Goal: Task Accomplishment & Management: Use online tool/utility

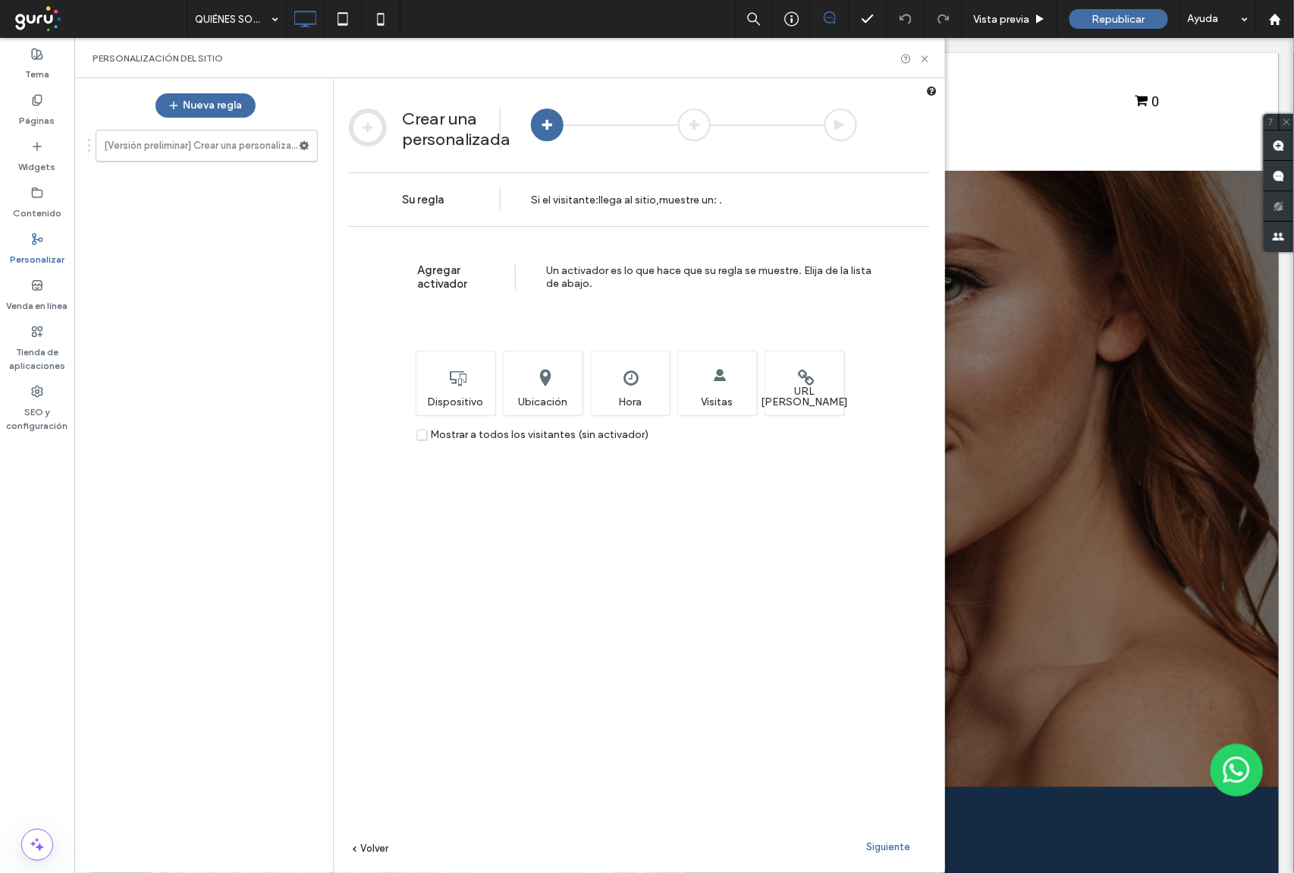
click at [420, 439] on label "Mostrar a todos los visitantes (sin activador)" at bounding box center [533, 434] width 232 height 11
click at [906, 845] on span "Siguiente" at bounding box center [889, 846] width 44 height 11
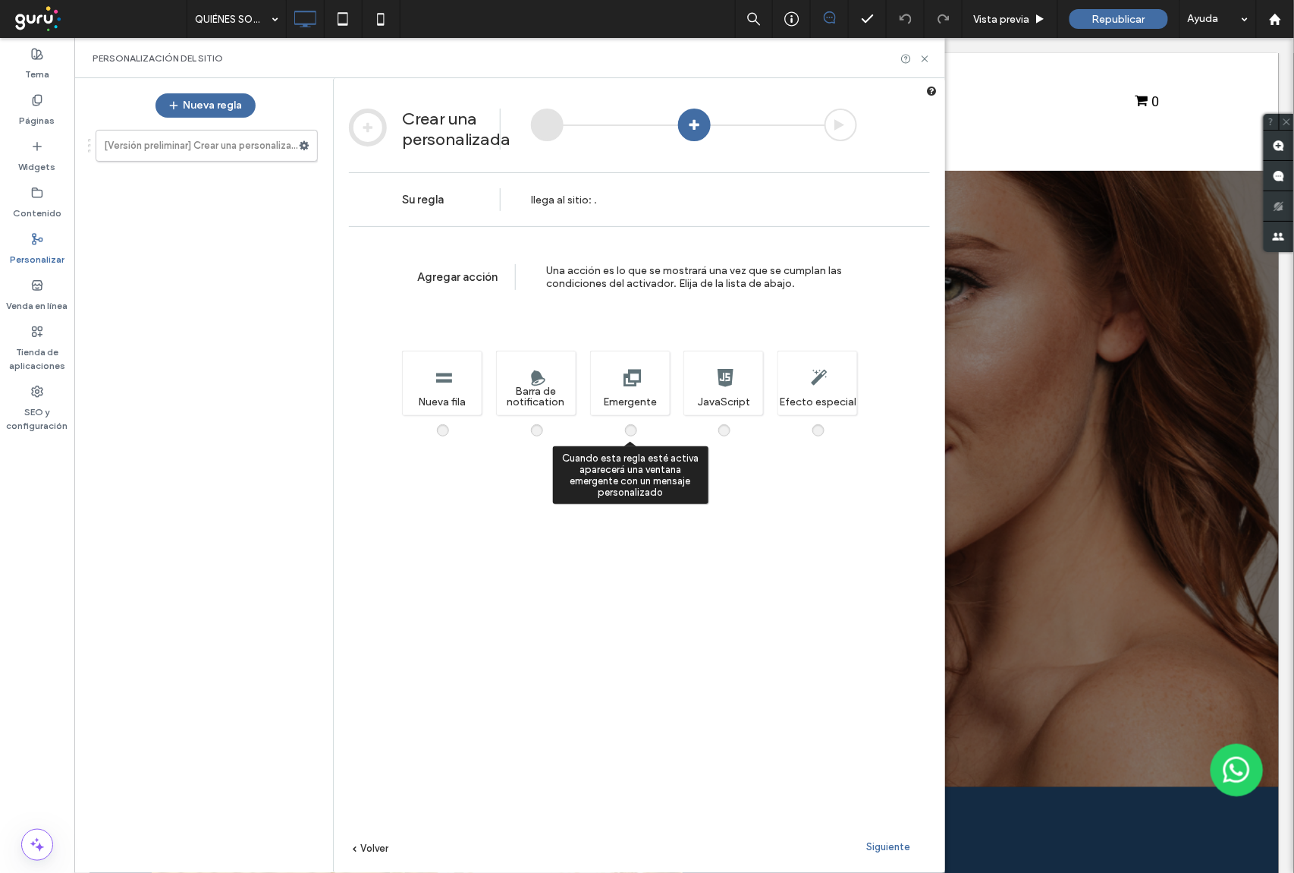
click at [640, 423] on span at bounding box center [640, 423] width 0 height 0
click at [883, 851] on span "Siguiente" at bounding box center [889, 846] width 44 height 11
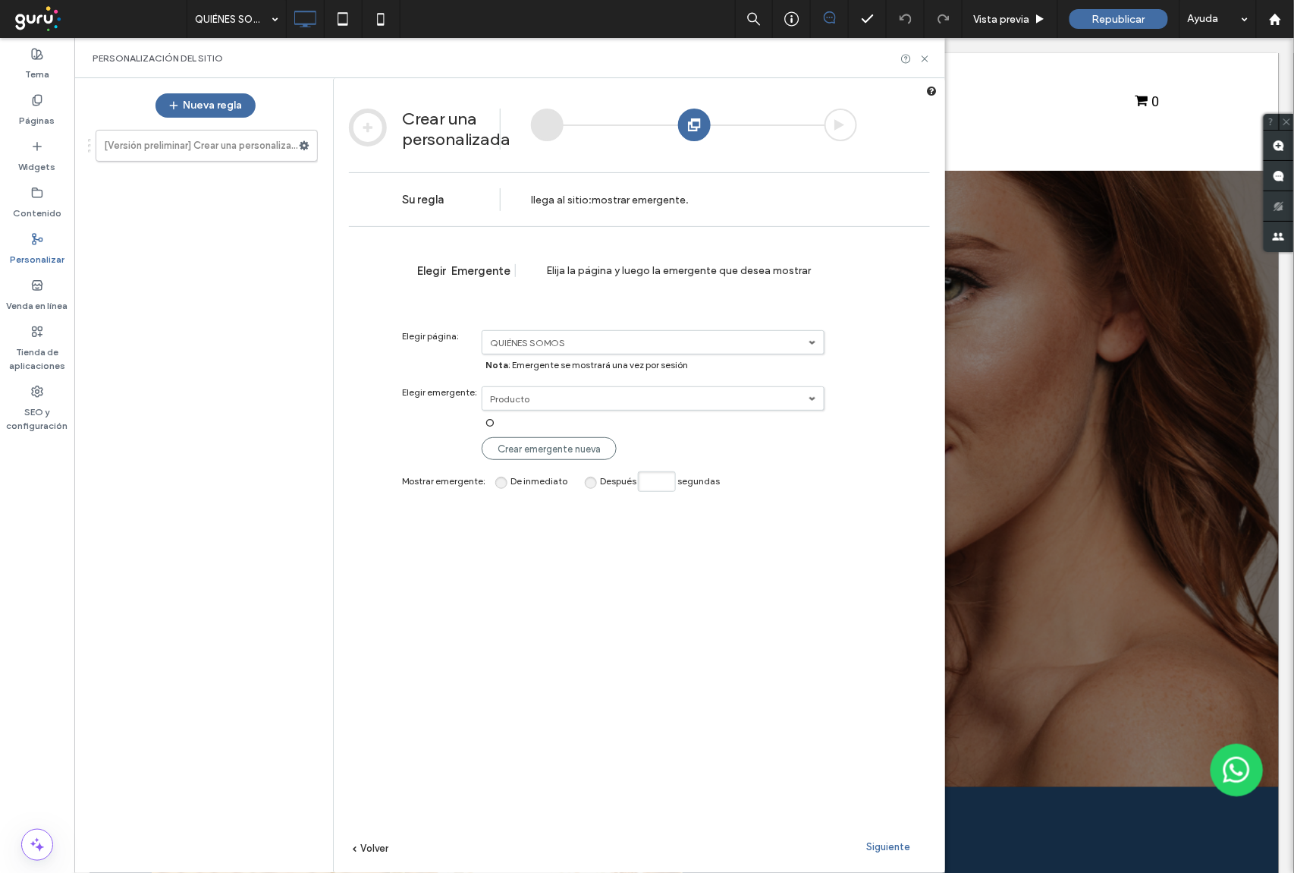
click at [656, 470] on div "**********" at bounding box center [639, 572] width 581 height 692
click at [660, 477] on input "Después segundas" at bounding box center [657, 481] width 38 height 20
type input "*"
click at [894, 853] on div "Siguiente" at bounding box center [888, 846] width 83 height 23
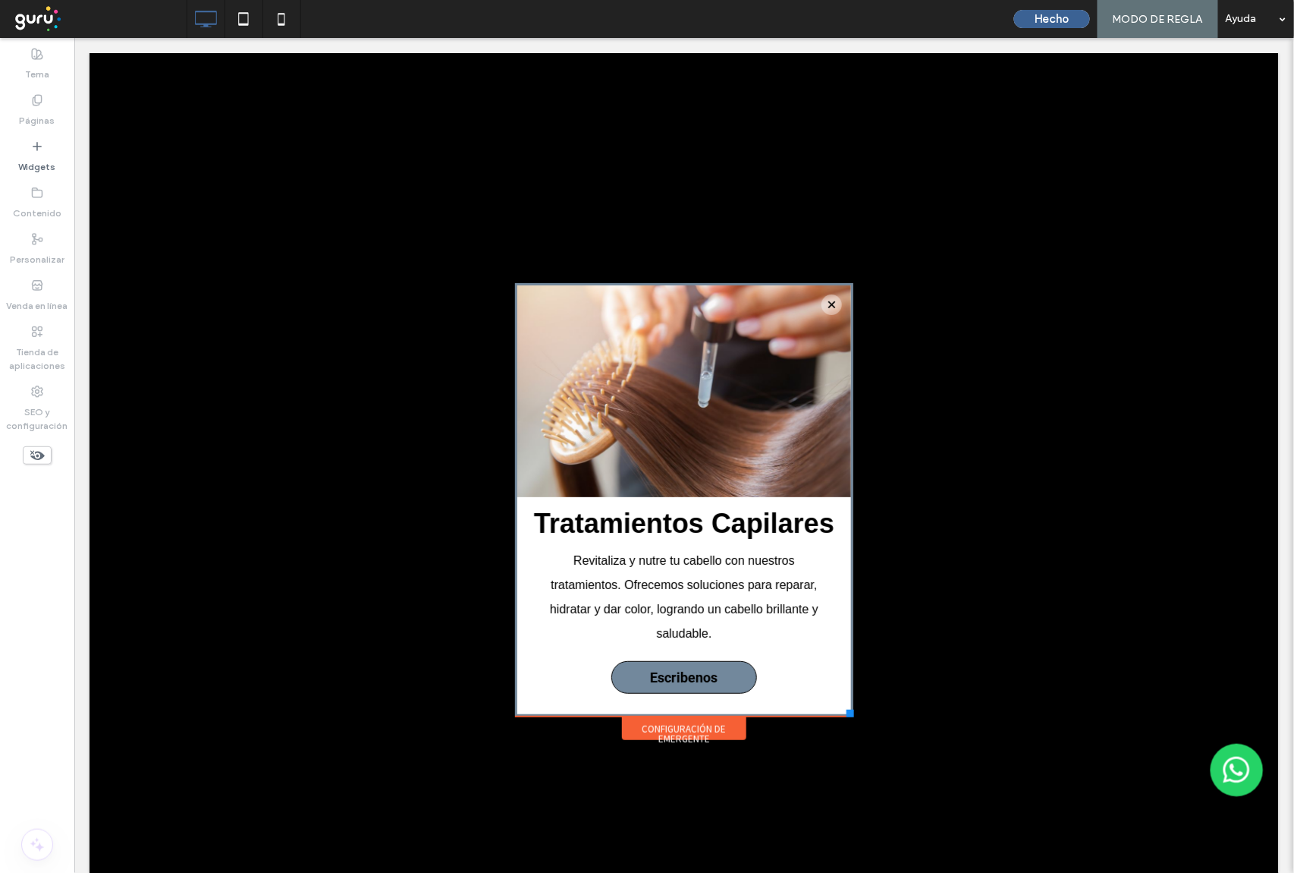
click at [1045, 22] on button "Hecho" at bounding box center [1052, 19] width 76 height 18
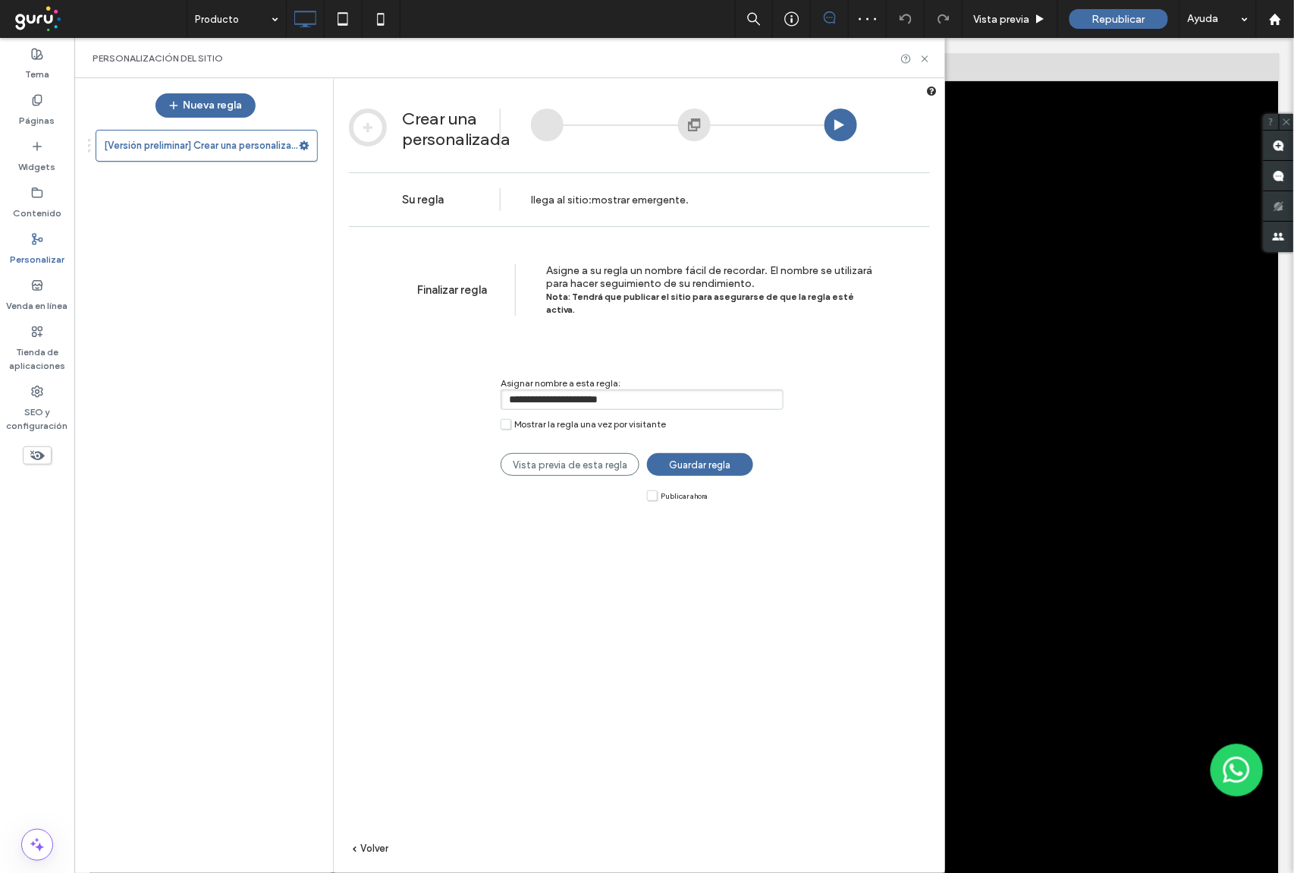
click at [650, 489] on label "Publicar ahora" at bounding box center [677, 494] width 61 height 11
click at [681, 459] on span "Guardar regla" at bounding box center [700, 464] width 61 height 11
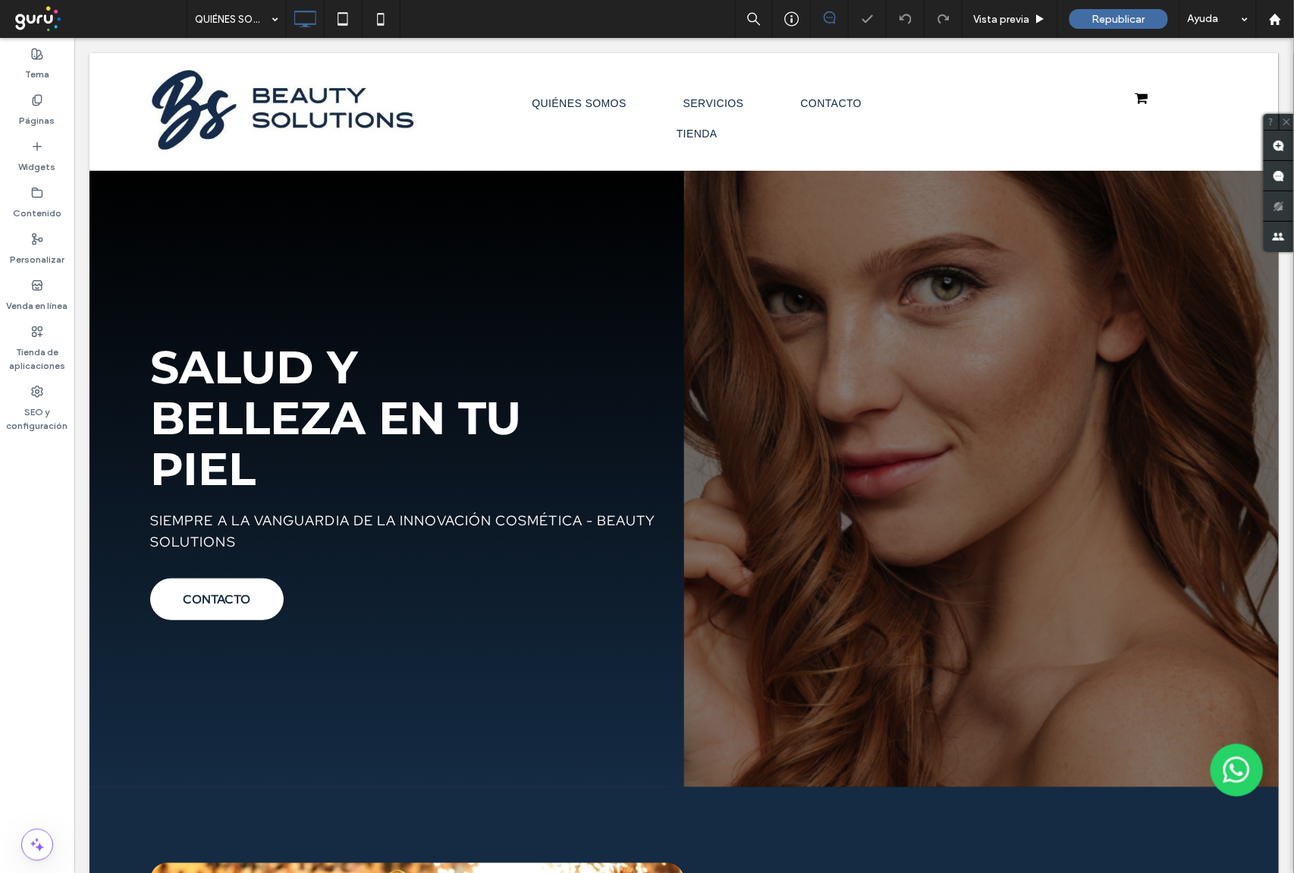
click at [1124, 17] on span "Republicar" at bounding box center [1119, 19] width 53 height 13
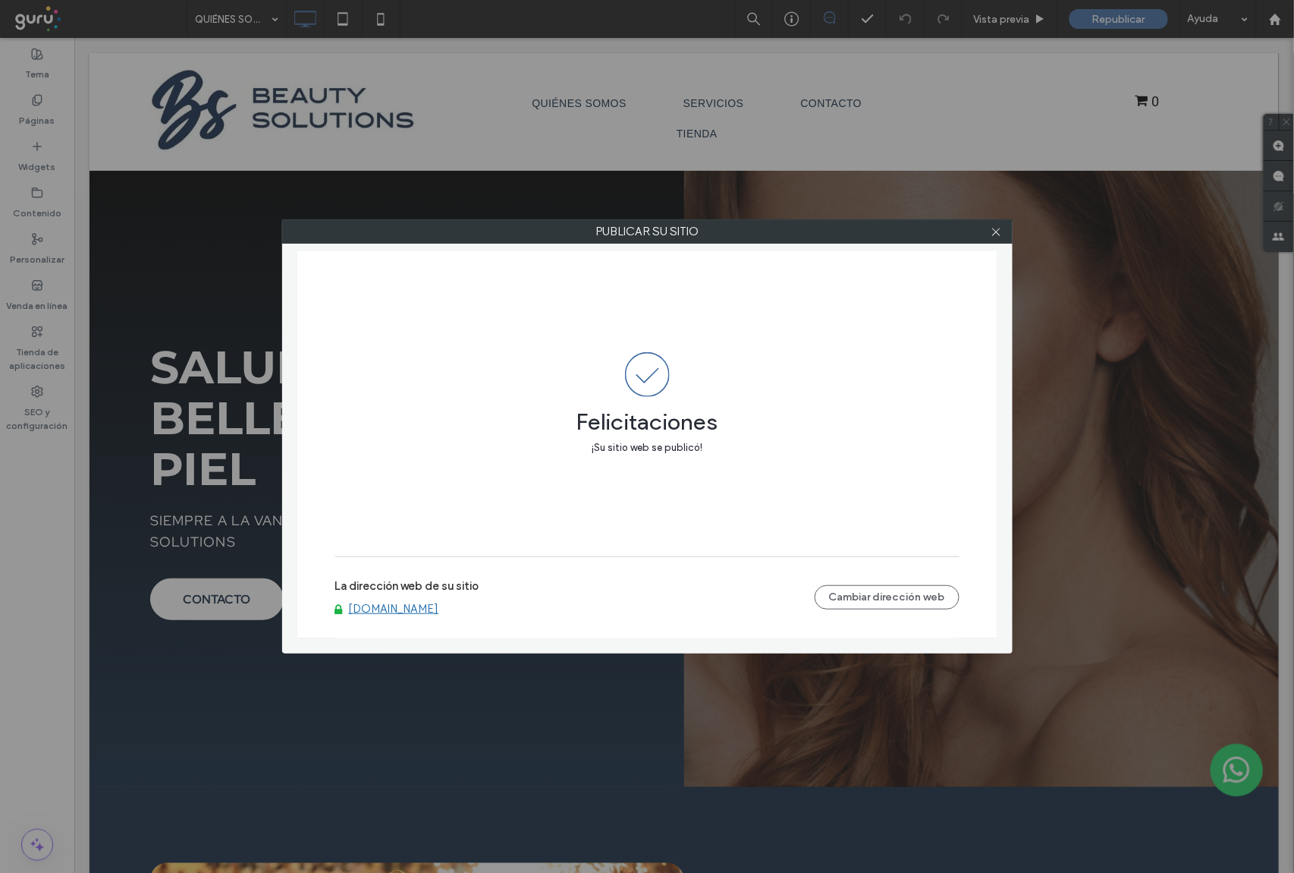
drag, startPoint x: 997, startPoint y: 231, endPoint x: 558, endPoint y: 68, distance: 468.2
click at [997, 234] on icon at bounding box center [996, 231] width 11 height 11
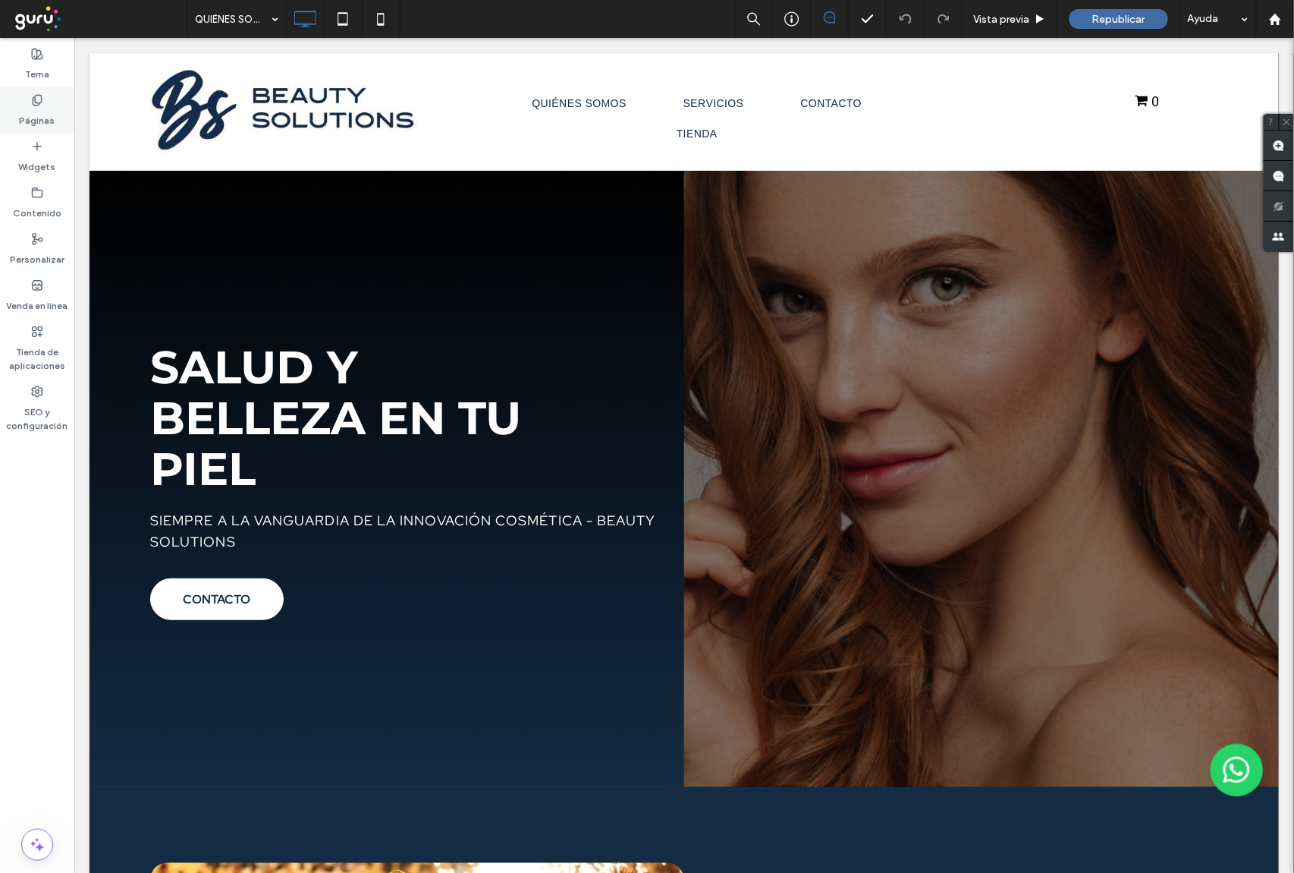
click at [30, 114] on label "Páginas" at bounding box center [38, 116] width 36 height 21
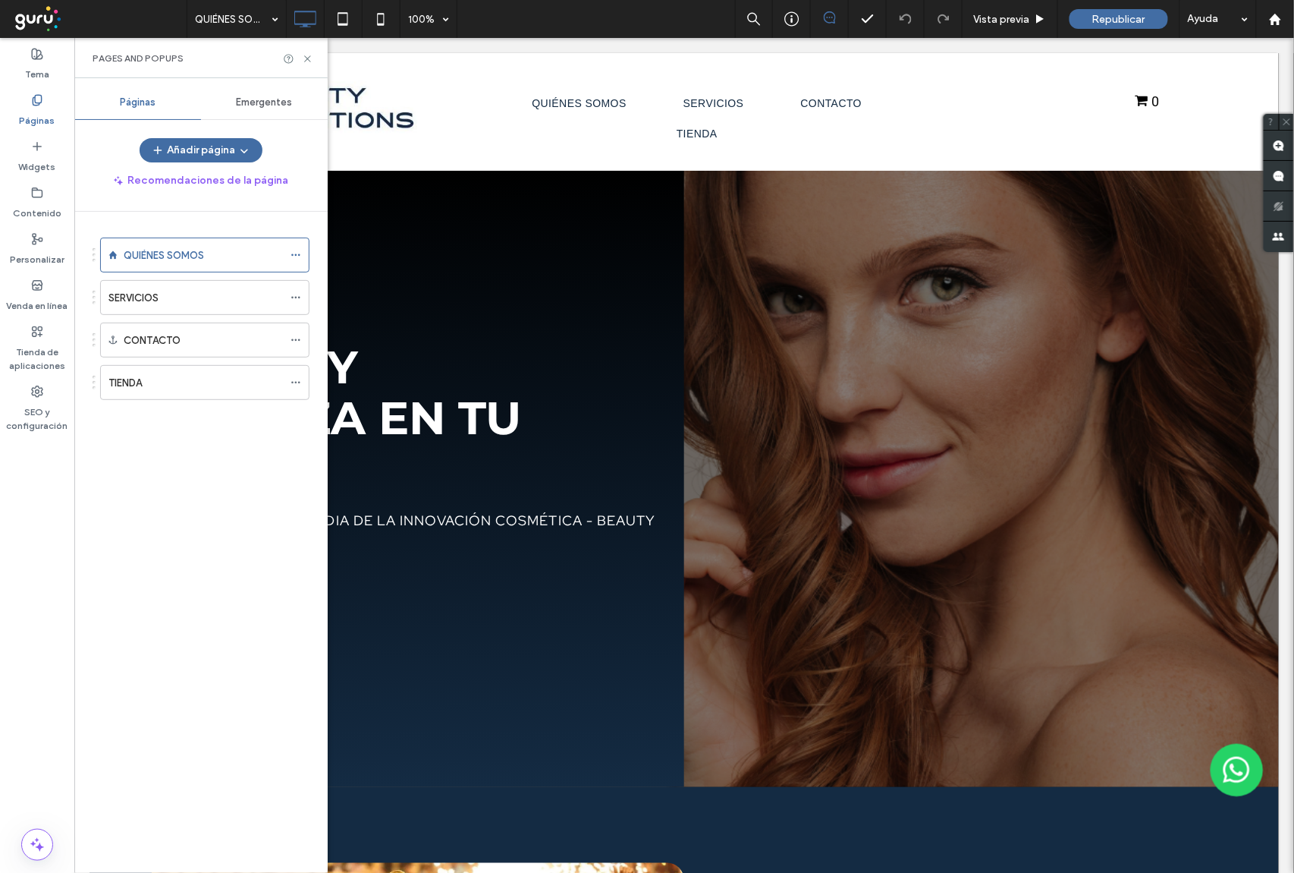
click at [263, 100] on div "Emergentes" at bounding box center [264, 102] width 127 height 33
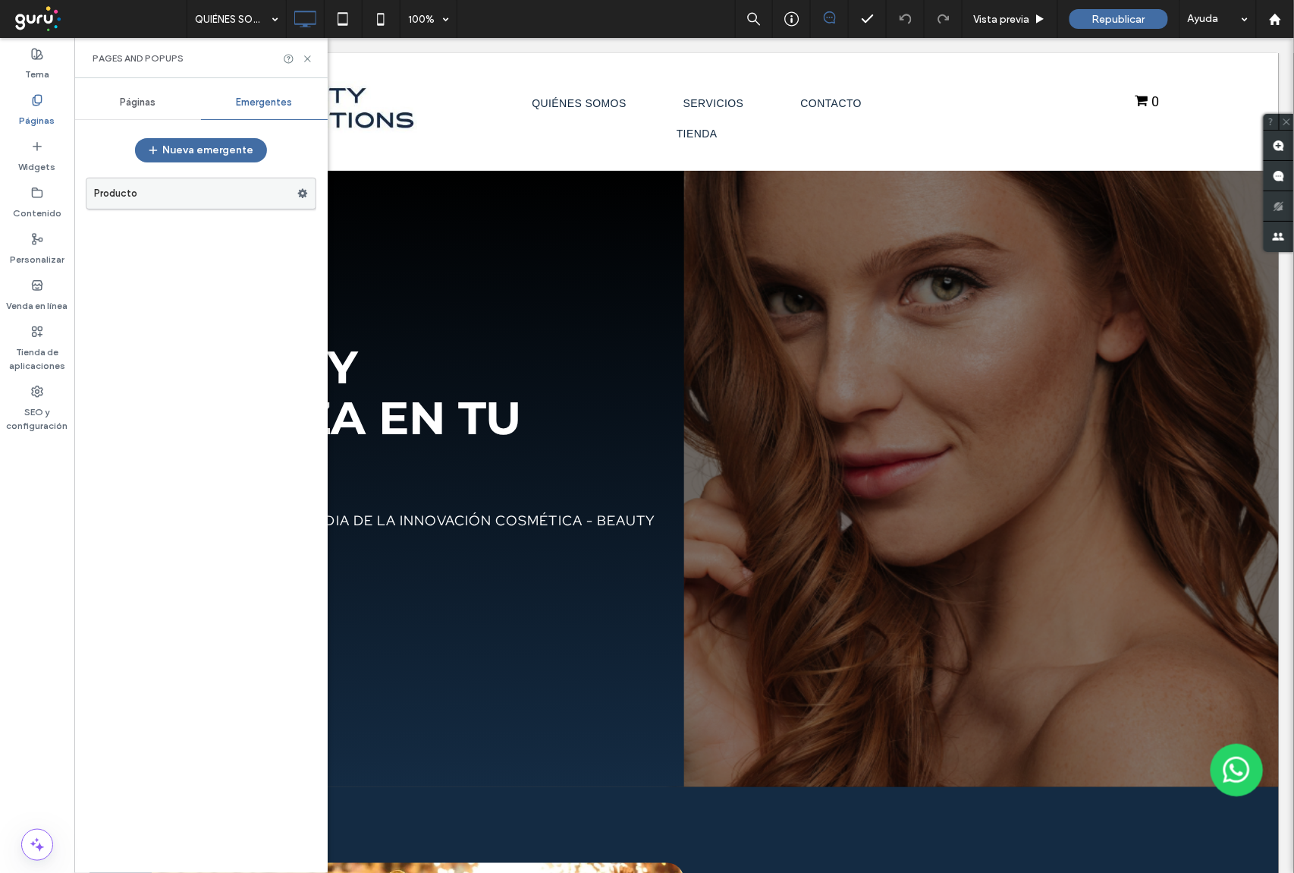
click at [184, 199] on label "Producto" at bounding box center [195, 193] width 203 height 30
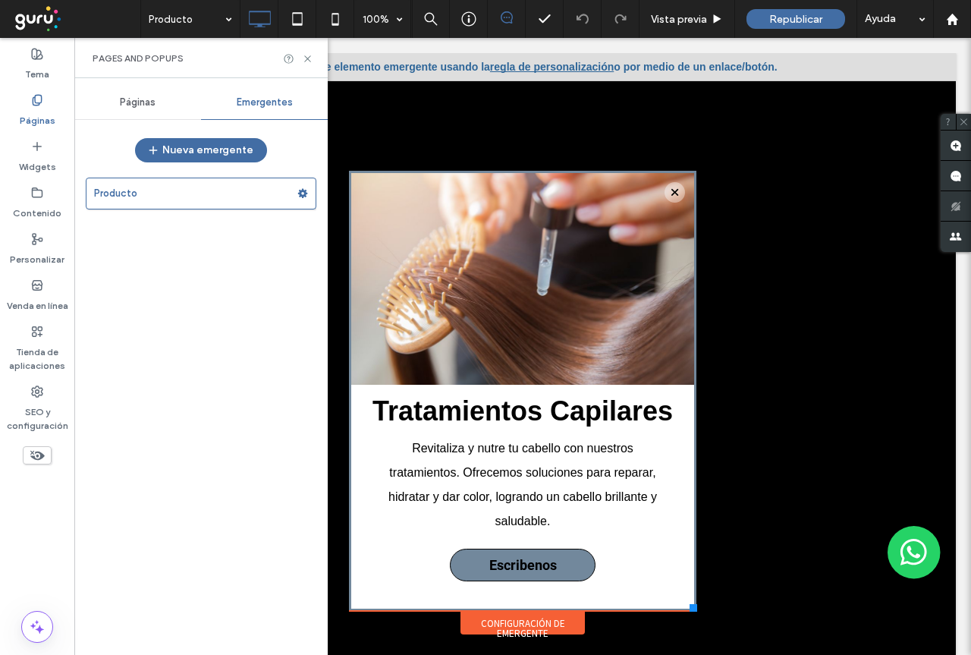
drag, startPoint x: 675, startPoint y: 602, endPoint x: 685, endPoint y: 611, distance: 12.9
click at [690, 611] on div at bounding box center [694, 608] width 8 height 8
click at [791, 18] on span "Republicar" at bounding box center [795, 19] width 53 height 13
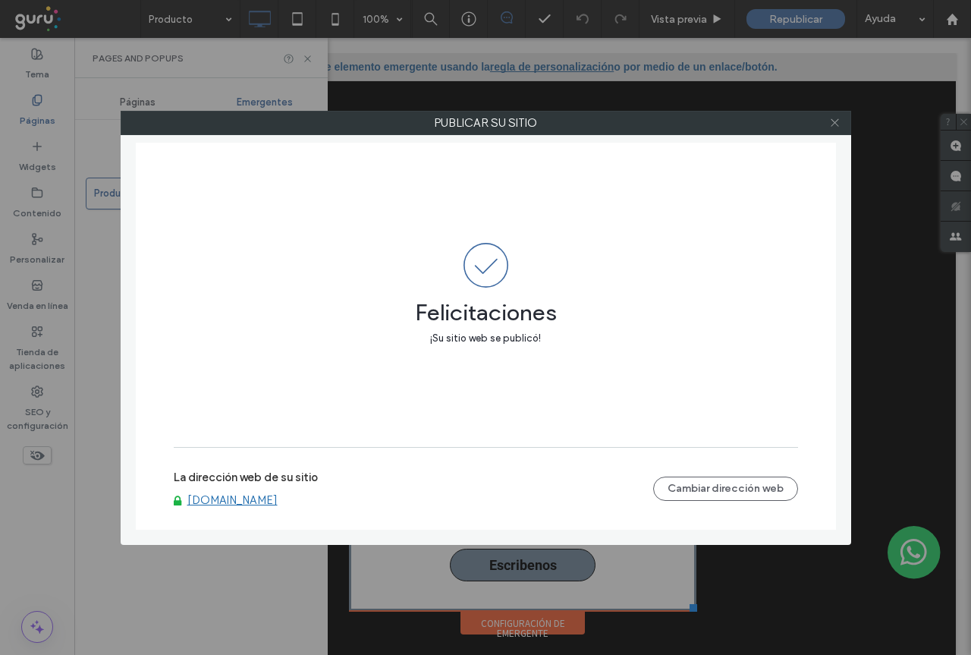
click at [834, 125] on icon at bounding box center [834, 122] width 11 height 11
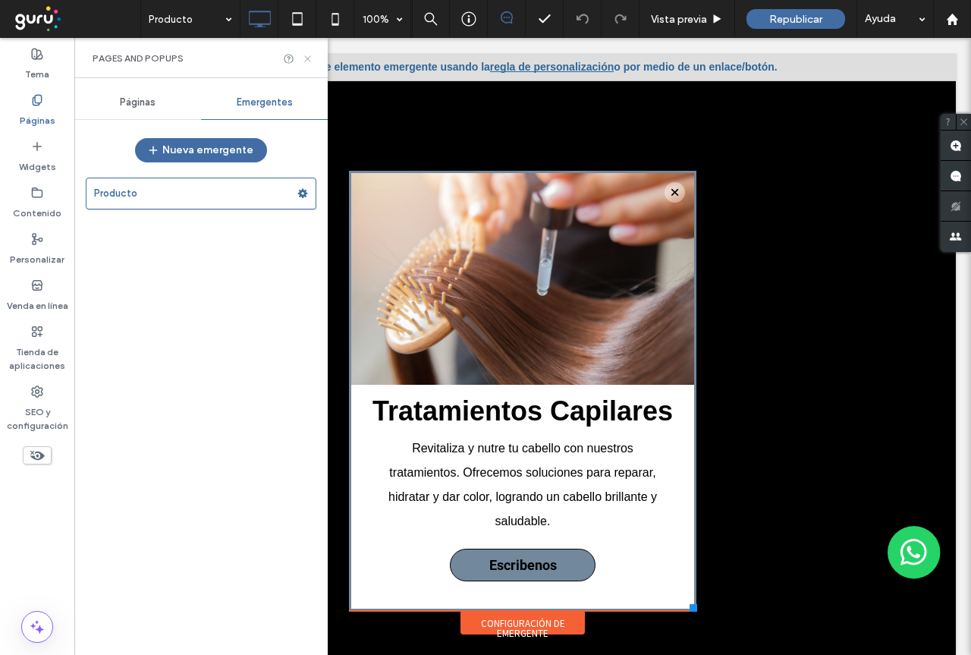
drag, startPoint x: 392, startPoint y: 253, endPoint x: 306, endPoint y: 58, distance: 214.0
click at [306, 58] on icon at bounding box center [307, 58] width 11 height 11
